Goal: Transaction & Acquisition: Purchase product/service

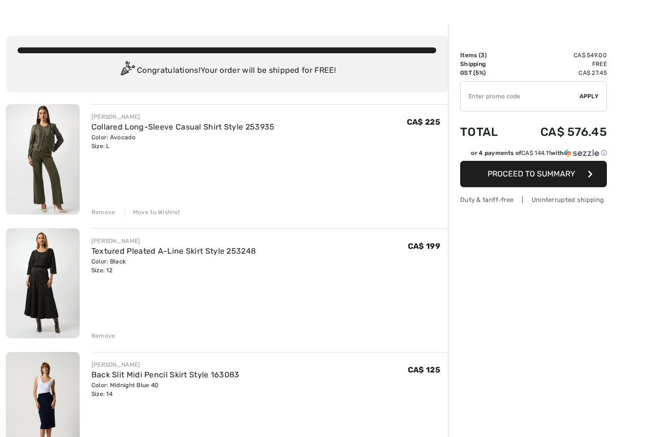
scroll to position [24, 0]
click at [51, 144] on img at bounding box center [43, 159] width 74 height 111
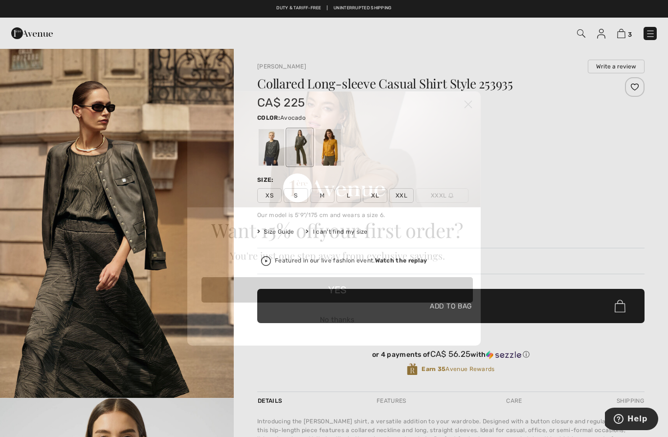
click at [468, 104] on icon "Close dialog" at bounding box center [468, 104] width 7 height 7
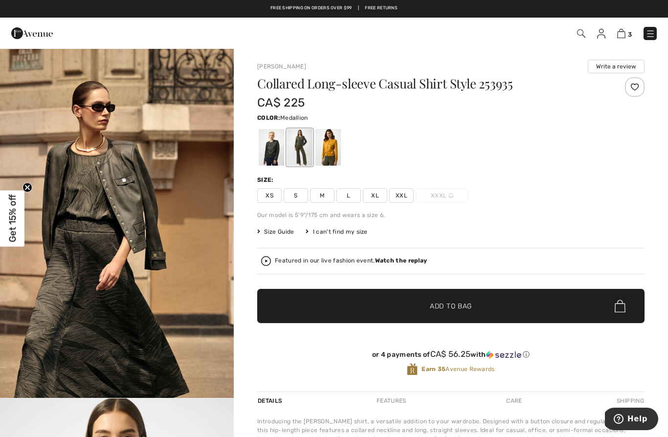
click at [338, 153] on div at bounding box center [328, 147] width 25 height 37
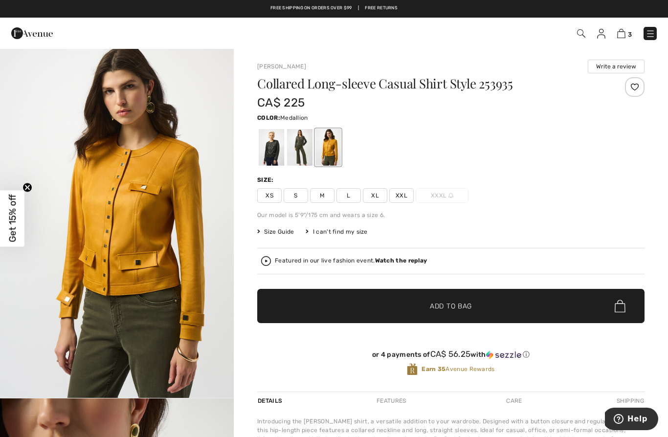
click at [306, 158] on div at bounding box center [299, 147] width 25 height 37
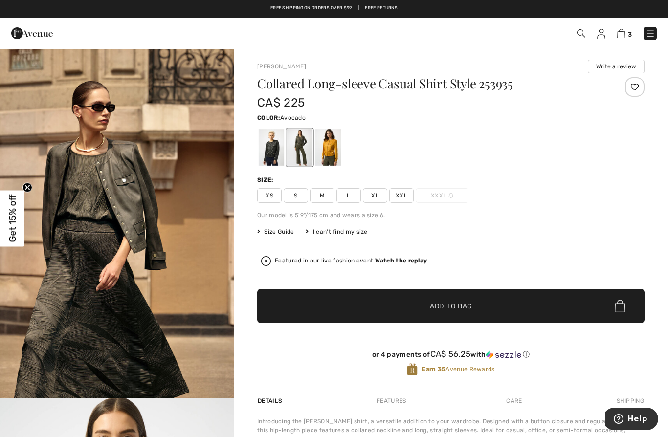
click at [275, 159] on div at bounding box center [271, 147] width 25 height 37
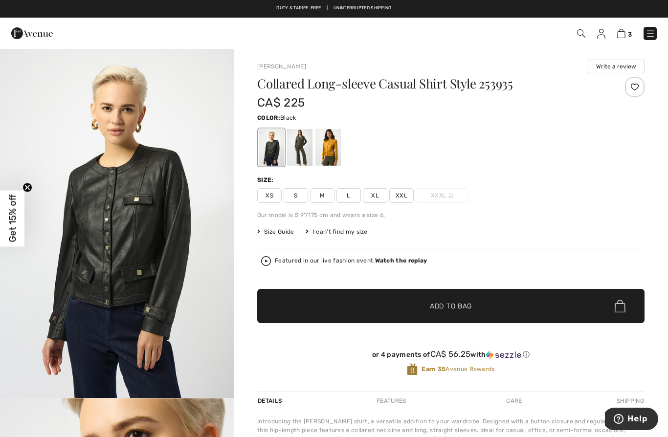
click at [308, 150] on div at bounding box center [299, 147] width 25 height 37
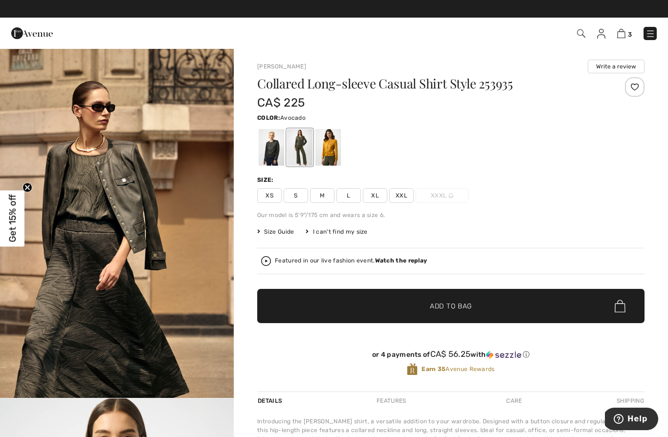
click at [625, 38] on img at bounding box center [621, 33] width 8 height 9
click at [625, 29] on img at bounding box center [621, 33] width 8 height 9
click at [612, 40] on span "3" at bounding box center [472, 33] width 371 height 13
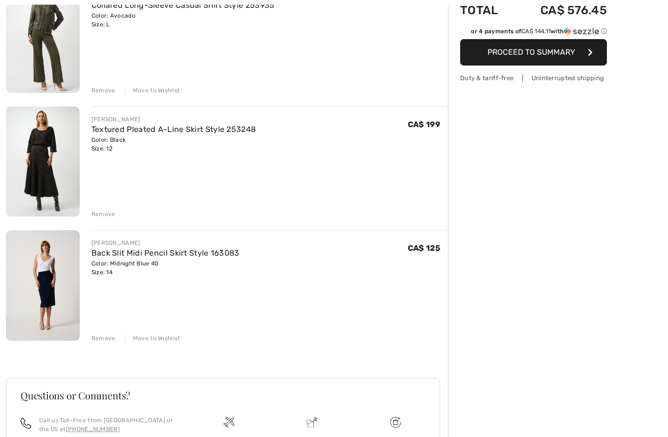
scroll to position [150, 0]
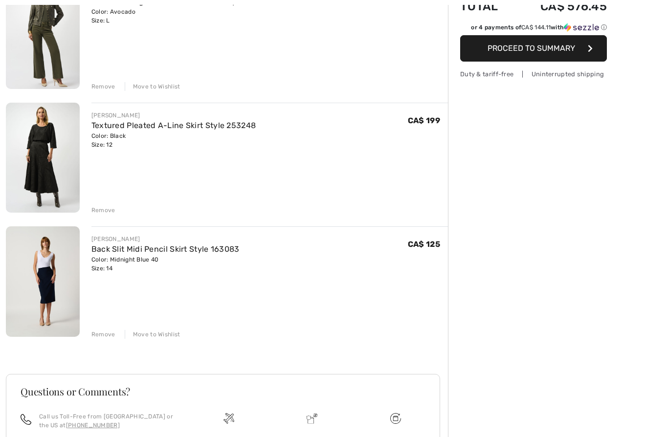
click at [184, 249] on link "Back Slit Midi Pencil Skirt Style 163083" at bounding box center [165, 249] width 148 height 9
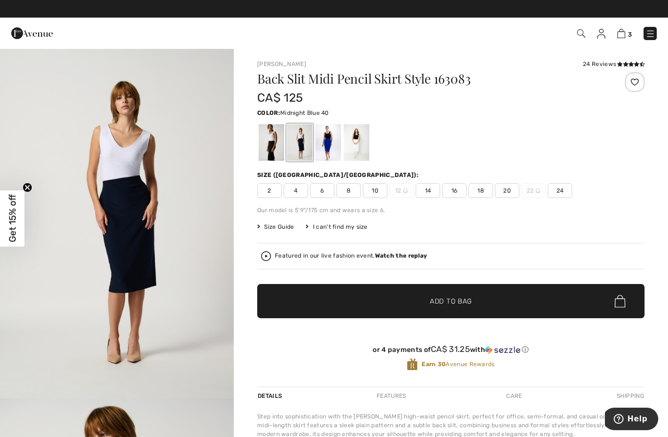
click at [287, 228] on span "Size Guide" at bounding box center [275, 227] width 37 height 9
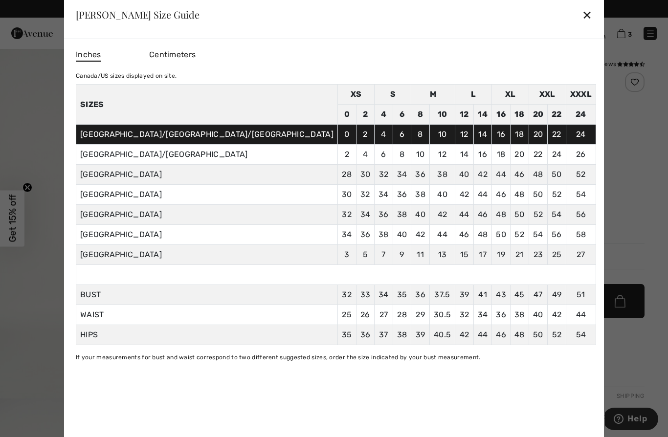
click at [582, 13] on div "✕" at bounding box center [587, 14] width 10 height 21
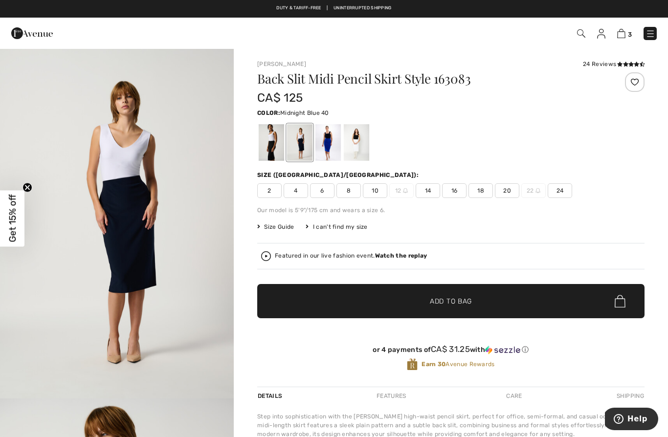
click at [426, 196] on span "14" at bounding box center [428, 190] width 24 height 15
click at [411, 299] on span "✔ Added to Bag" at bounding box center [437, 301] width 60 height 10
click at [620, 32] on img at bounding box center [621, 33] width 8 height 9
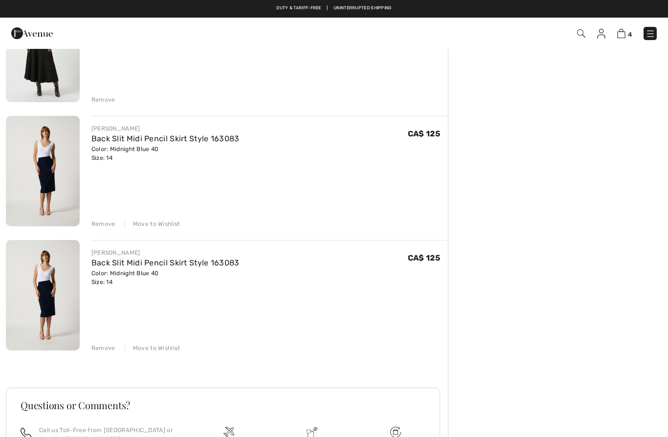
scroll to position [257, 0]
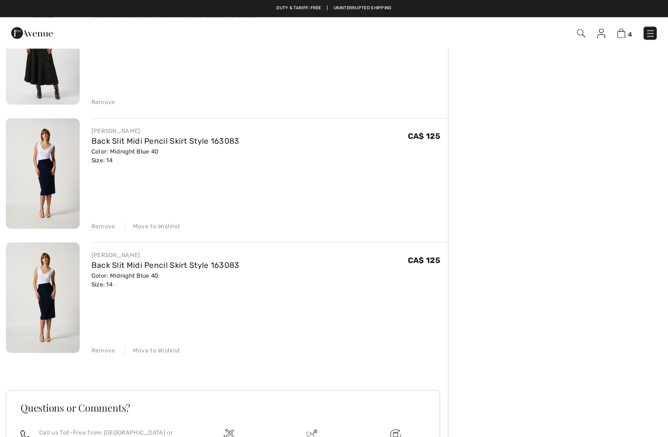
click at [101, 229] on div "Remove" at bounding box center [103, 227] width 24 height 9
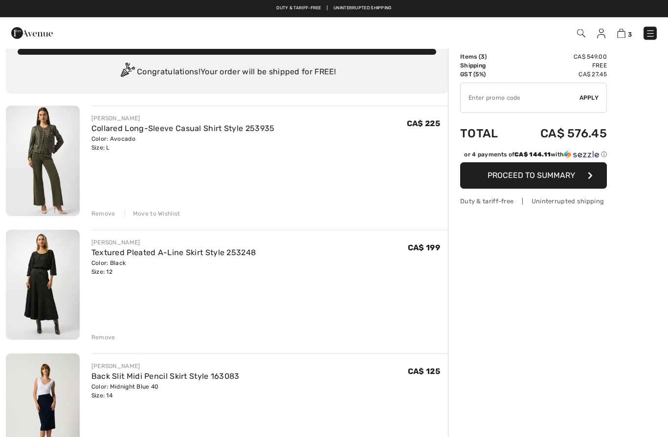
scroll to position [23, 0]
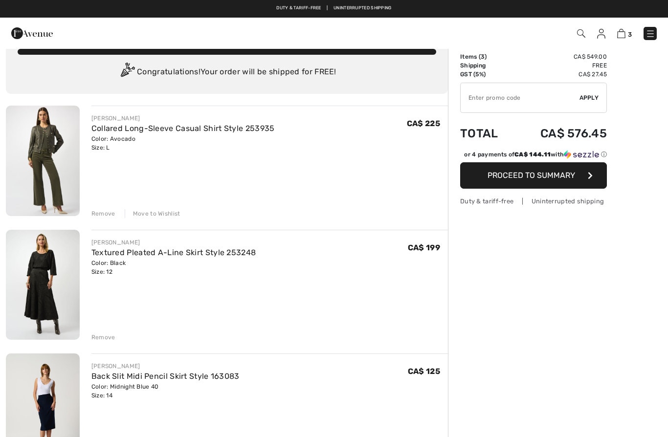
click at [102, 338] on div "Remove" at bounding box center [103, 337] width 24 height 9
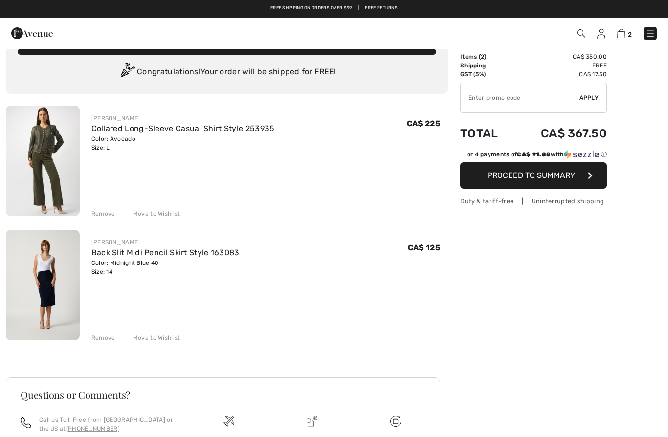
click at [104, 210] on div "Remove" at bounding box center [103, 213] width 24 height 9
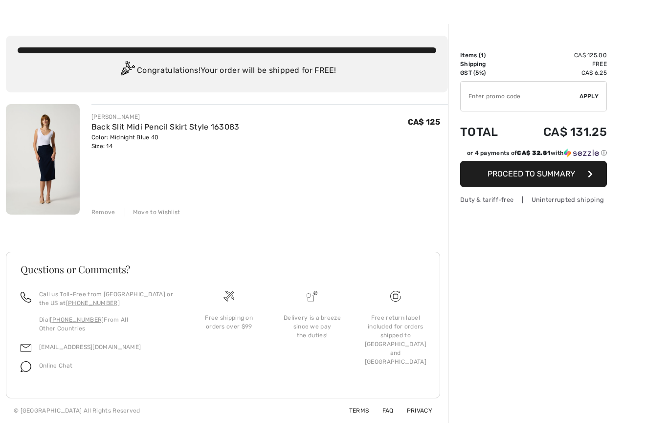
scroll to position [30, 0]
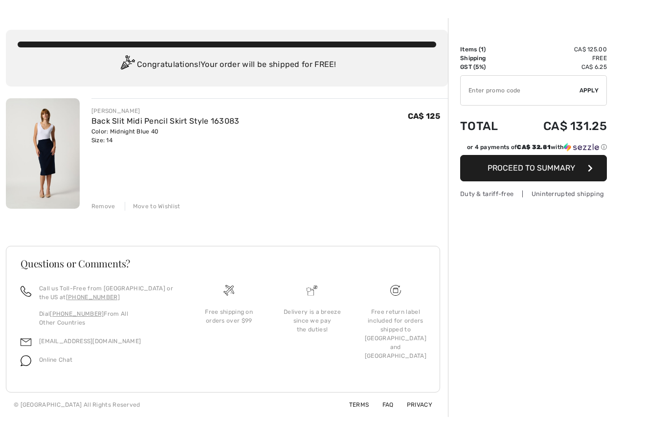
click at [501, 167] on span "Proceed to Summary" at bounding box center [532, 167] width 88 height 9
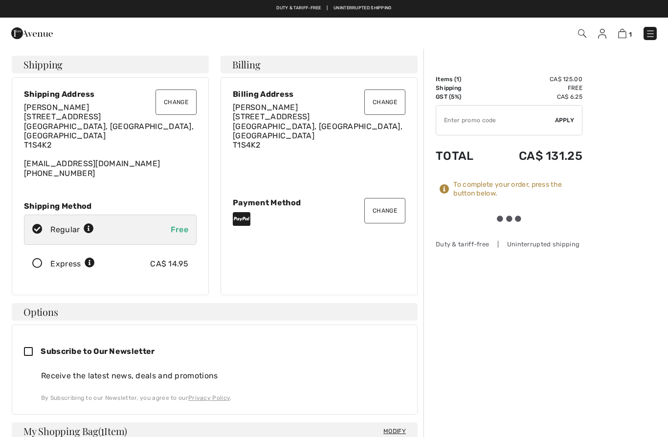
click at [32, 225] on icon at bounding box center [37, 230] width 26 height 10
radio input "true"
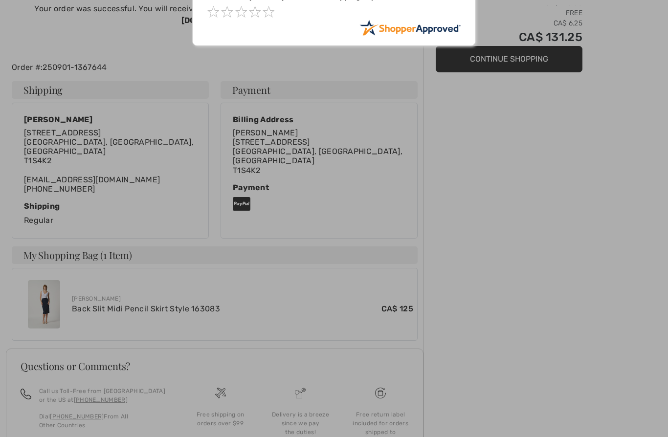
scroll to position [90, 0]
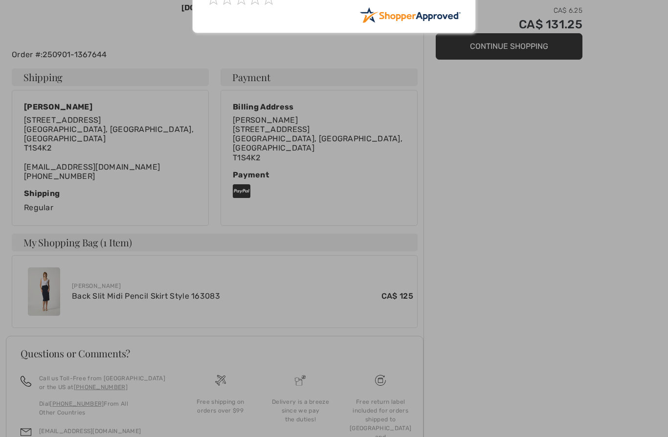
click at [2, 249] on div at bounding box center [334, 218] width 668 height 437
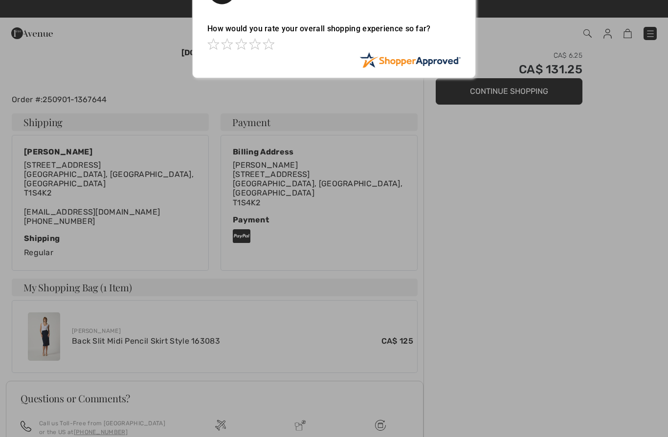
scroll to position [0, 0]
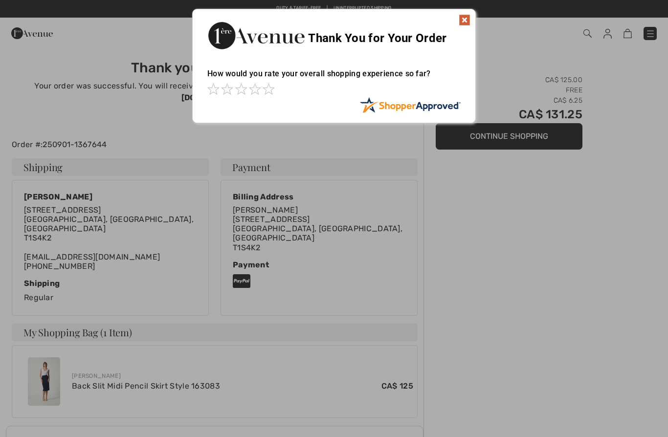
click at [459, 20] on img at bounding box center [465, 20] width 12 height 12
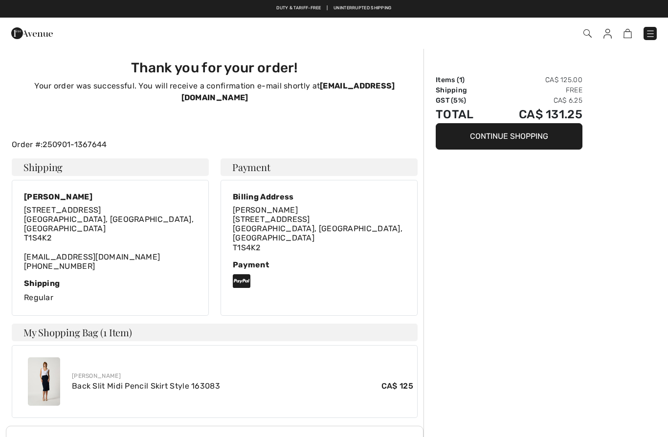
click at [500, 35] on img at bounding box center [651, 34] width 10 height 10
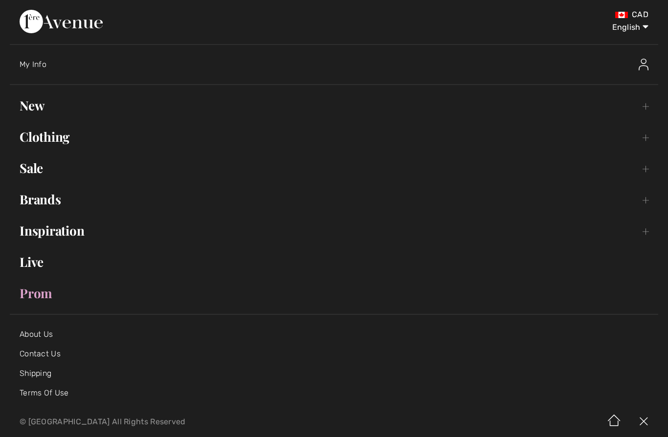
click at [500, 66] on img at bounding box center [644, 65] width 10 height 12
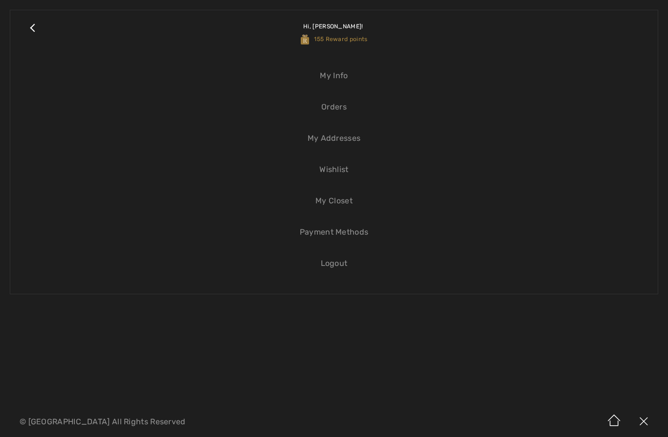
click at [334, 112] on link "Orders" at bounding box center [334, 107] width 628 height 22
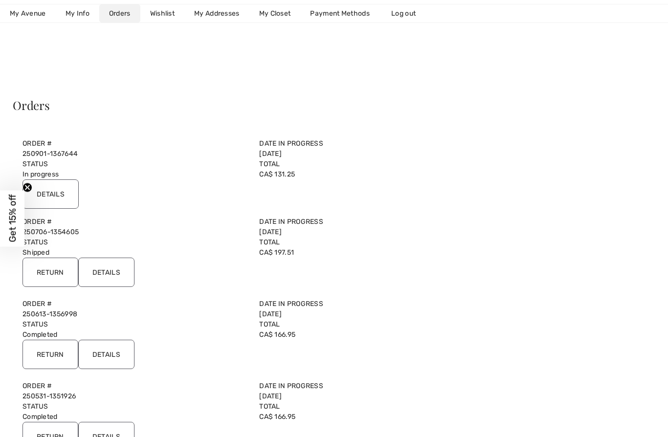
scroll to position [10, 0]
click at [46, 188] on input "Details" at bounding box center [51, 193] width 56 height 29
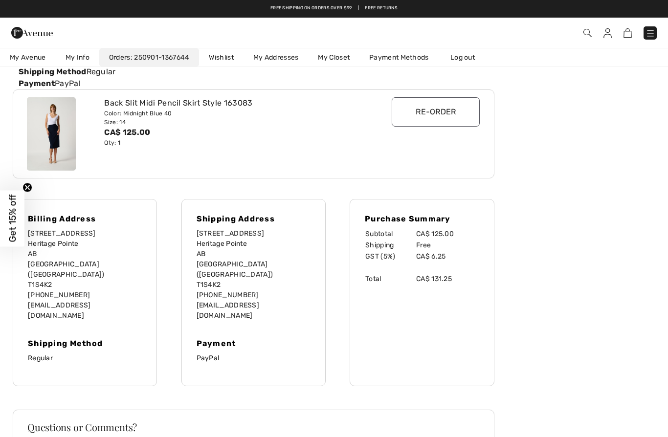
scroll to position [0, 0]
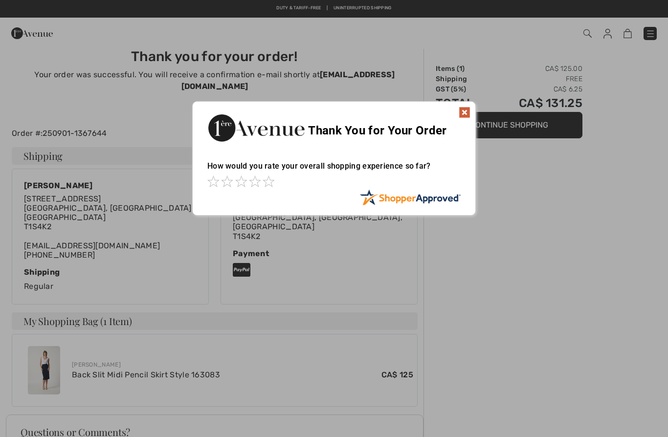
scroll to position [10, 0]
click at [458, 118] on div "Thank You for Your Order" at bounding box center [334, 128] width 283 height 50
click at [466, 111] on img at bounding box center [465, 114] width 12 height 12
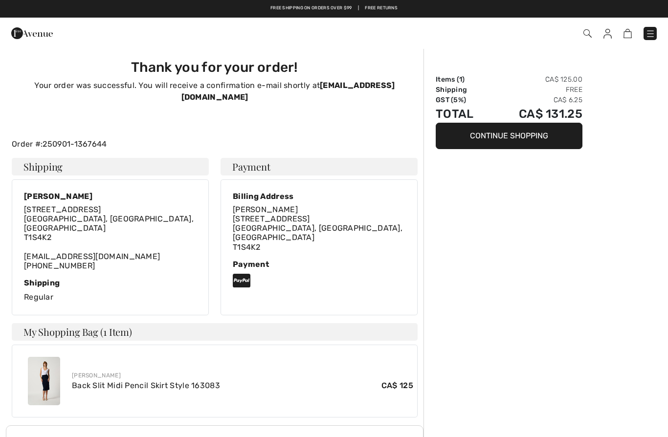
scroll to position [0, 0]
click at [605, 36] on img at bounding box center [608, 34] width 8 height 10
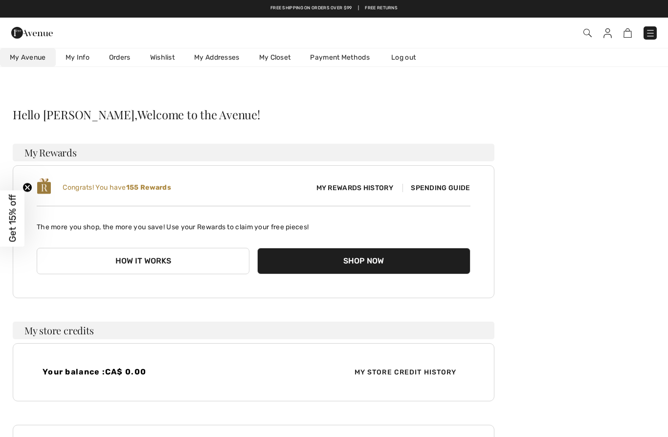
click at [119, 62] on link "Orders" at bounding box center [119, 57] width 41 height 18
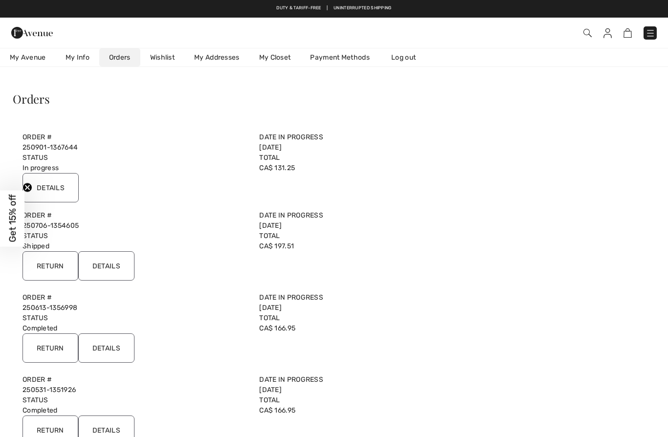
scroll to position [15, 0]
